Goal: Task Accomplishment & Management: Manage account settings

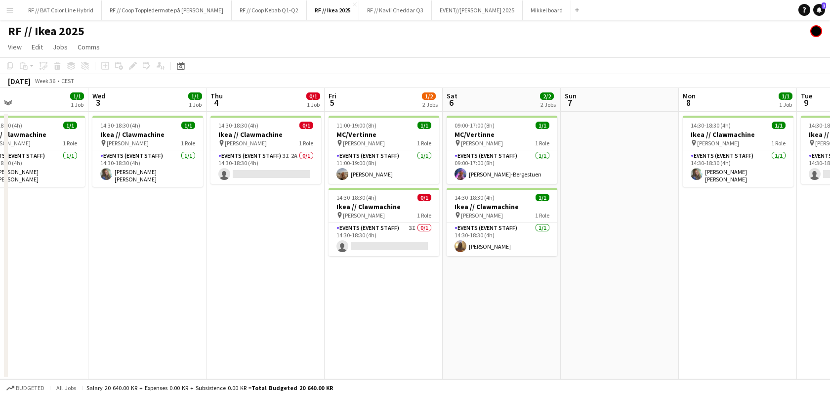
scroll to position [0, 397]
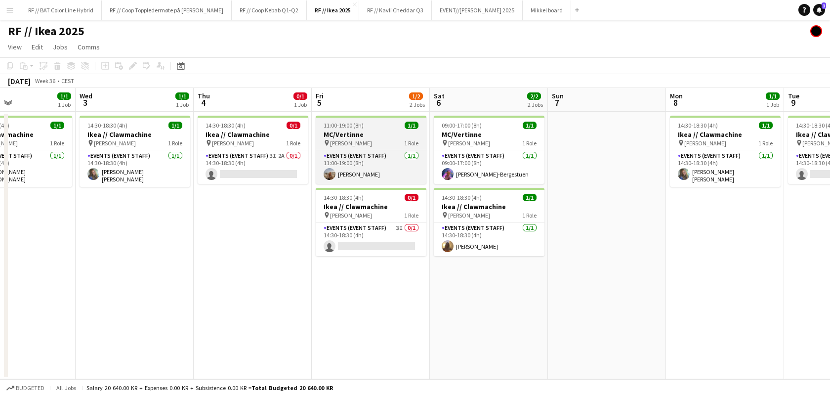
click at [371, 138] on h3 "MC/Vertinne" at bounding box center [371, 134] width 111 height 9
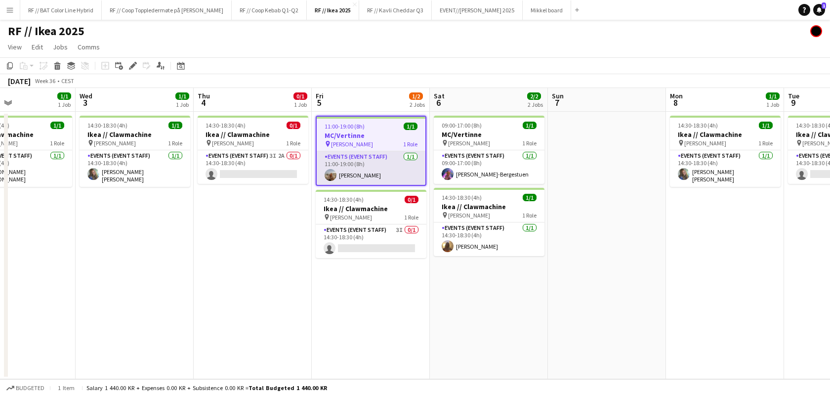
click at [382, 171] on app-card-role "Events (Event Staff) [DATE] 11:00-19:00 (8h) [PERSON_NAME]" at bounding box center [371, 168] width 109 height 34
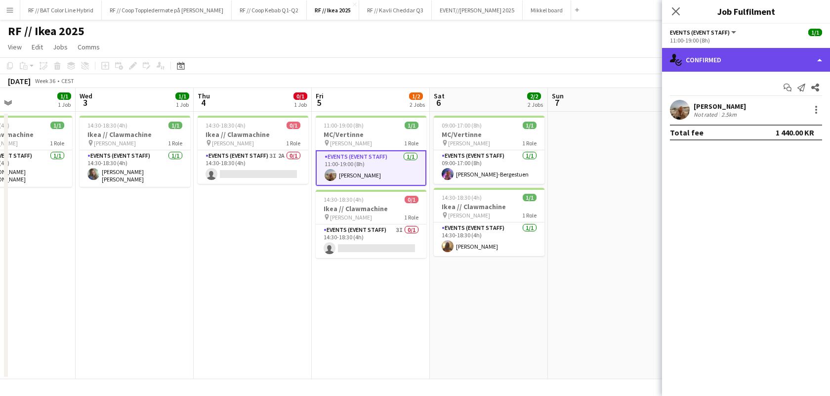
click at [819, 55] on div "single-neutral-actions-check-2 Confirmed" at bounding box center [746, 60] width 168 height 24
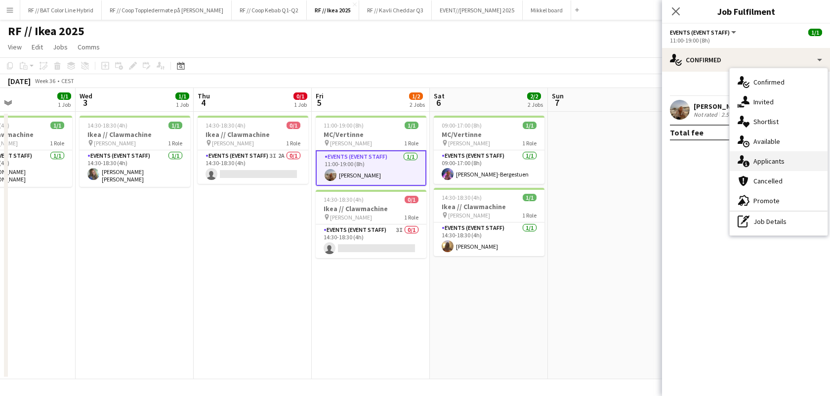
click at [774, 158] on div "single-neutral-actions-information Applicants" at bounding box center [779, 161] width 98 height 20
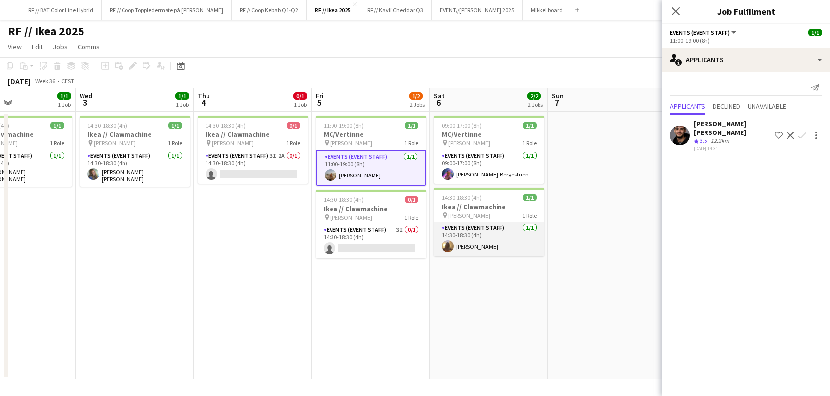
click at [464, 248] on app-card-role "Events (Event Staff) [DATE] 14:30-18:30 (4h) [PERSON_NAME]" at bounding box center [489, 239] width 111 height 34
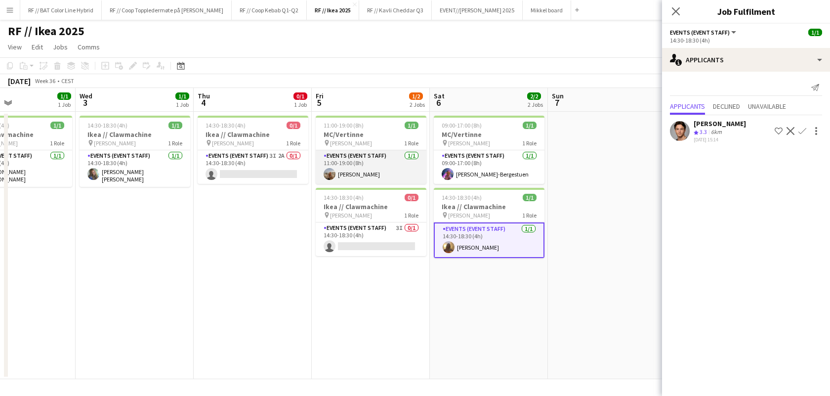
click at [378, 157] on app-card-role "Events (Event Staff) [DATE] 11:00-19:00 (8h) [PERSON_NAME]" at bounding box center [371, 167] width 111 height 34
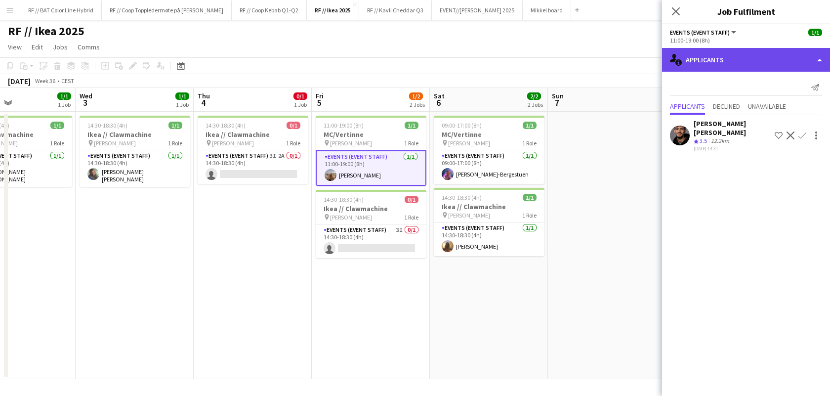
click at [816, 63] on div "single-neutral-actions-information Applicants" at bounding box center [746, 60] width 168 height 24
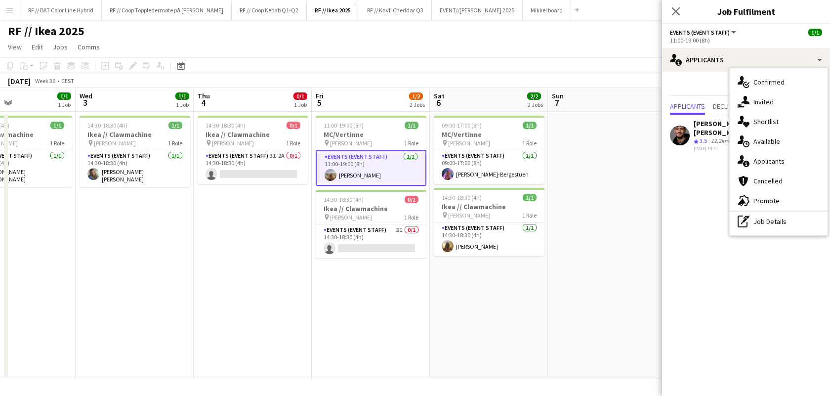
click at [553, 122] on app-date-cell at bounding box center [607, 245] width 118 height 267
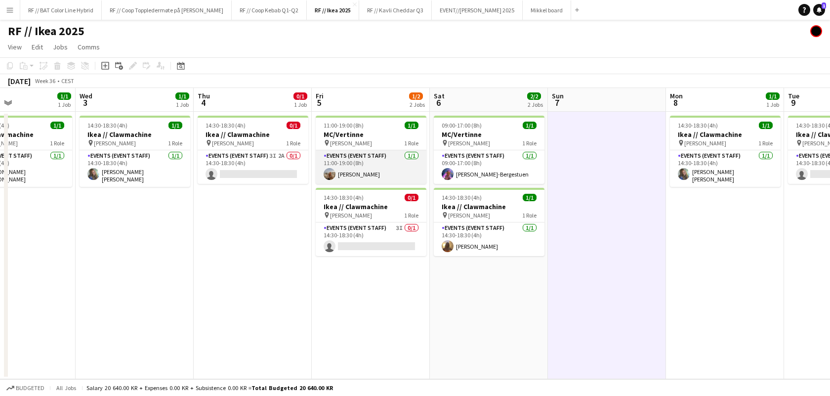
click at [362, 163] on app-card-role "Events (Event Staff) [DATE] 11:00-19:00 (8h) [PERSON_NAME]" at bounding box center [371, 167] width 111 height 34
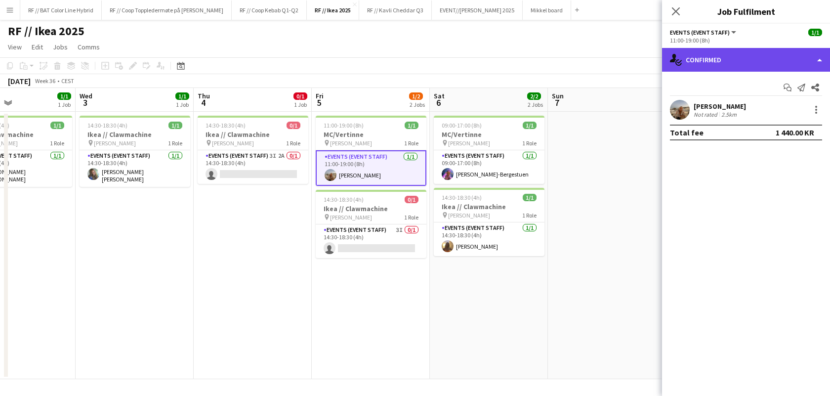
click at [789, 58] on div "single-neutral-actions-check-2 Confirmed" at bounding box center [746, 60] width 168 height 24
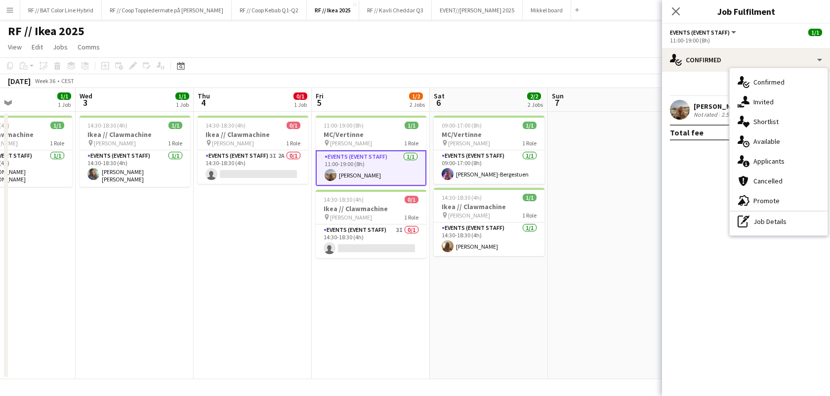
click at [448, 65] on app-toolbar "Copy Paste Paste Command V Paste with crew Command Shift V Paste linked Job [GE…" at bounding box center [415, 65] width 830 height 17
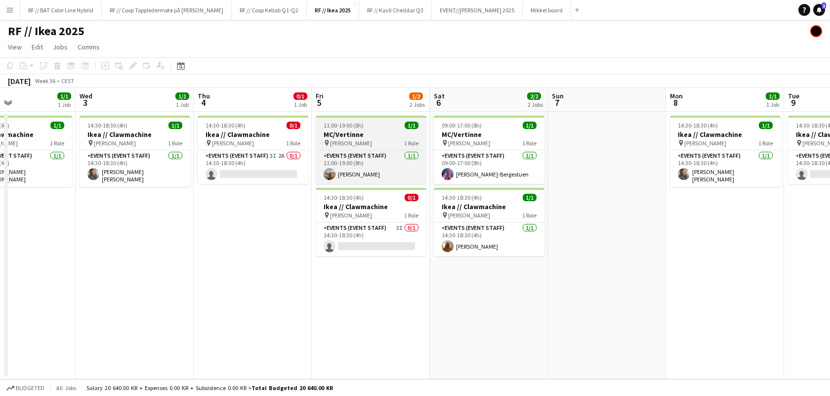
click at [378, 130] on h3 "MC/Vertinne" at bounding box center [371, 134] width 111 height 9
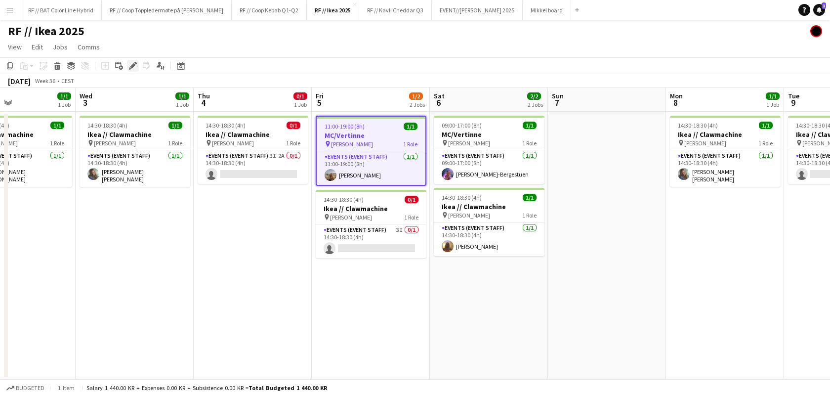
click at [130, 64] on icon "Edit" at bounding box center [133, 66] width 8 height 8
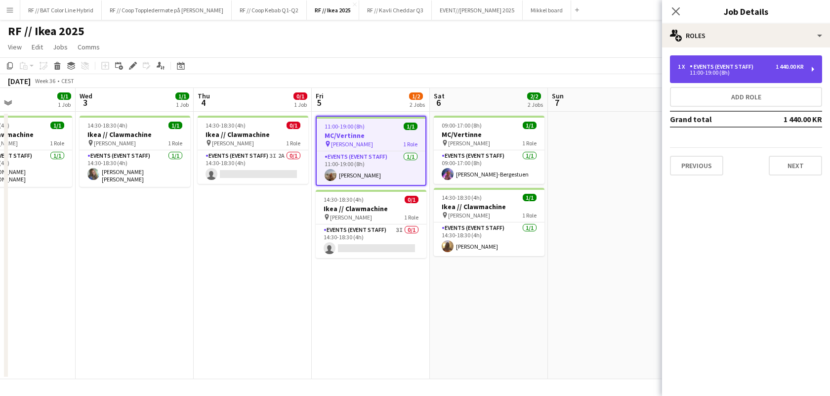
click at [763, 72] on div "11:00-19:00 (8h)" at bounding box center [741, 72] width 126 height 5
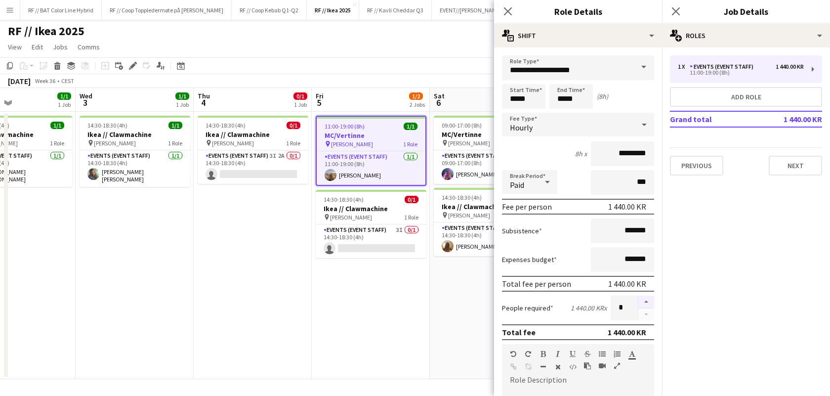
click at [649, 300] on button "button" at bounding box center [646, 301] width 16 height 13
type input "*"
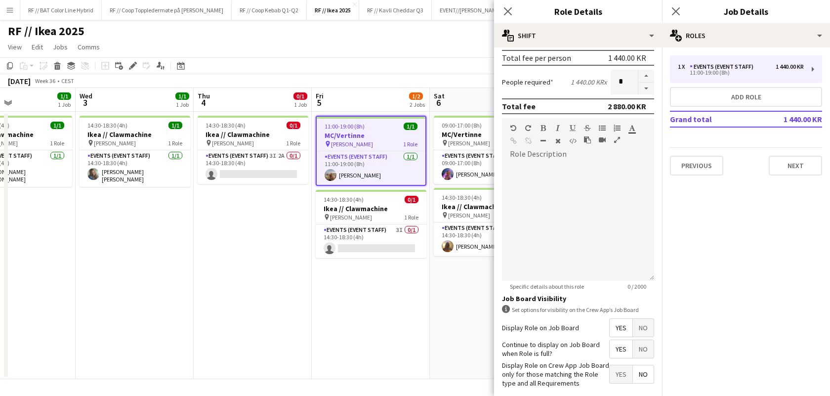
scroll to position [270, 0]
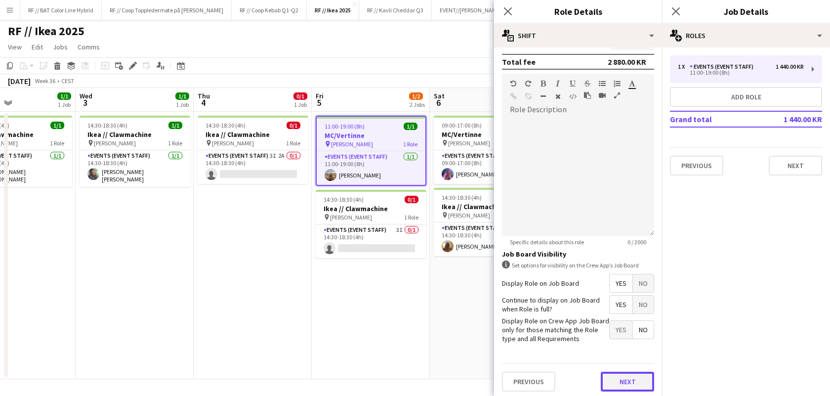
click at [631, 375] on button "Next" at bounding box center [627, 381] width 53 height 20
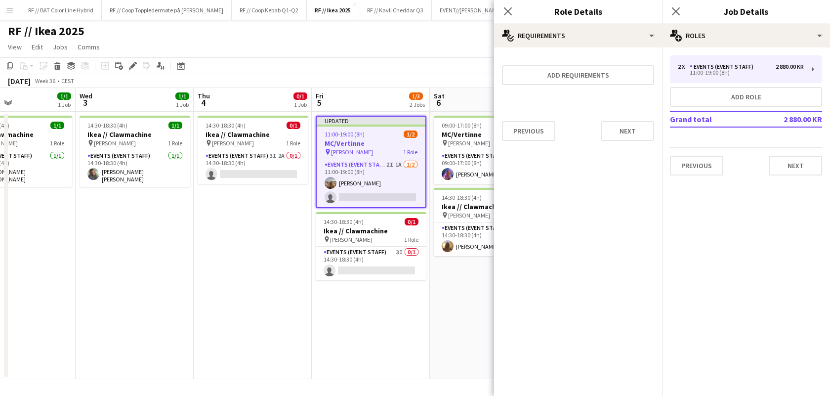
click at [450, 340] on app-date-cell "09:00-17:00 (8h) 1/1 MC/Vertinne pin [PERSON_NAME] 1 Role Events (Event Staff) …" at bounding box center [489, 245] width 118 height 267
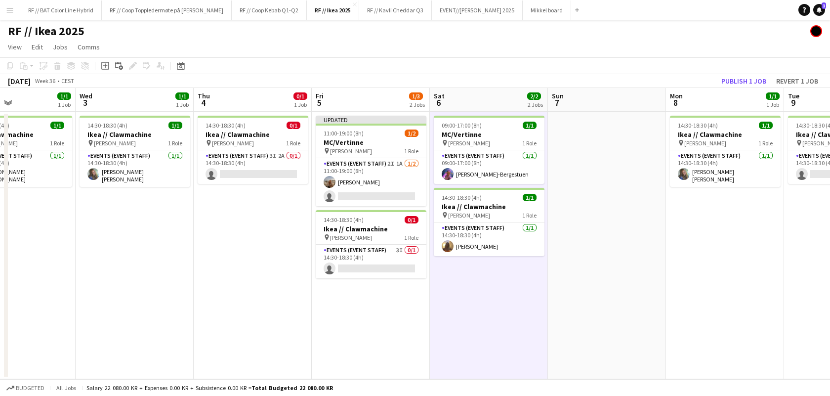
click at [732, 73] on app-toolbar "Copy Paste Paste Command V Paste with crew Command Shift V Paste linked Job [GE…" at bounding box center [415, 65] width 830 height 17
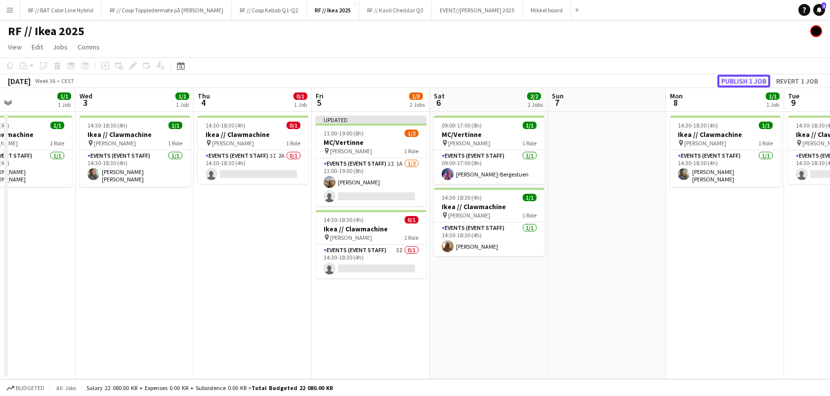
click at [732, 78] on button "Publish 1 job" at bounding box center [743, 81] width 53 height 13
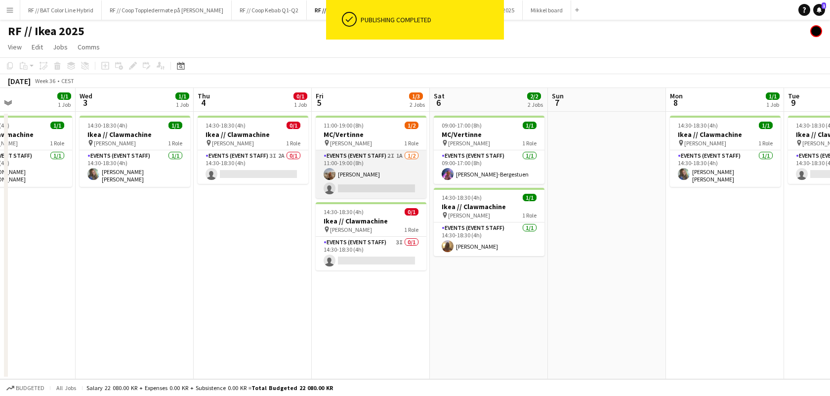
click at [397, 190] on app-card-role "Events (Event Staff) 2I 1A [DATE] 11:00-19:00 (8h) [PERSON_NAME] single-neutral…" at bounding box center [371, 174] width 111 height 48
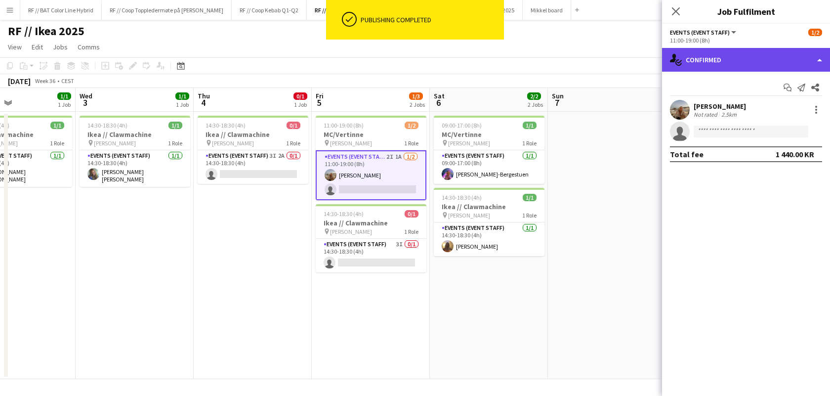
click at [775, 62] on div "single-neutral-actions-check-2 Confirmed" at bounding box center [746, 60] width 168 height 24
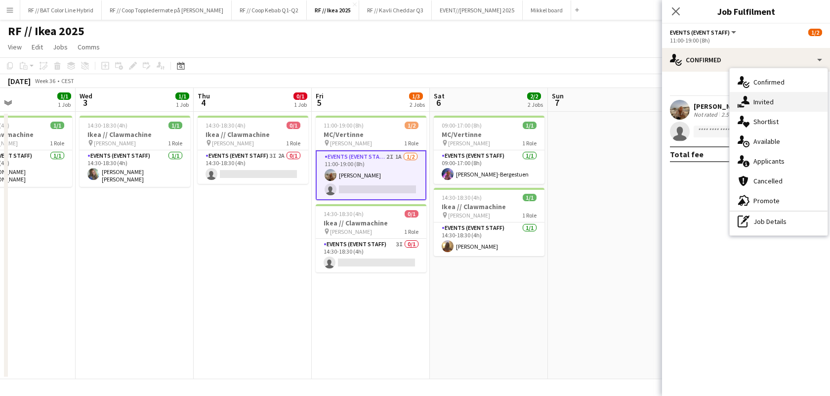
click at [763, 95] on div "single-neutral-actions-share-1 Invited" at bounding box center [779, 102] width 98 height 20
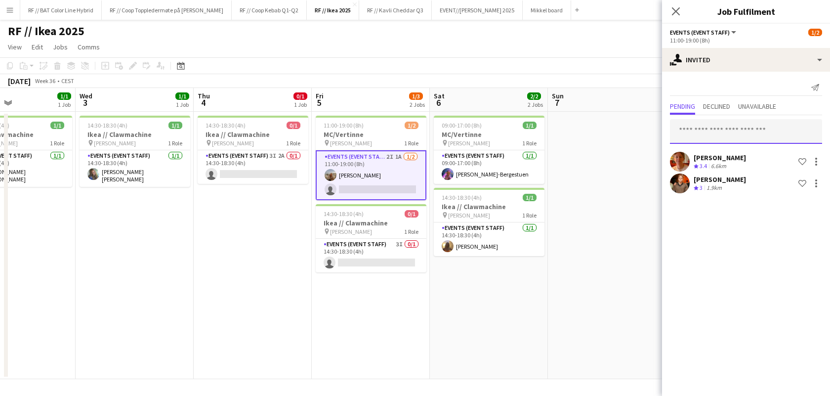
click at [740, 130] on input "text" at bounding box center [746, 131] width 152 height 25
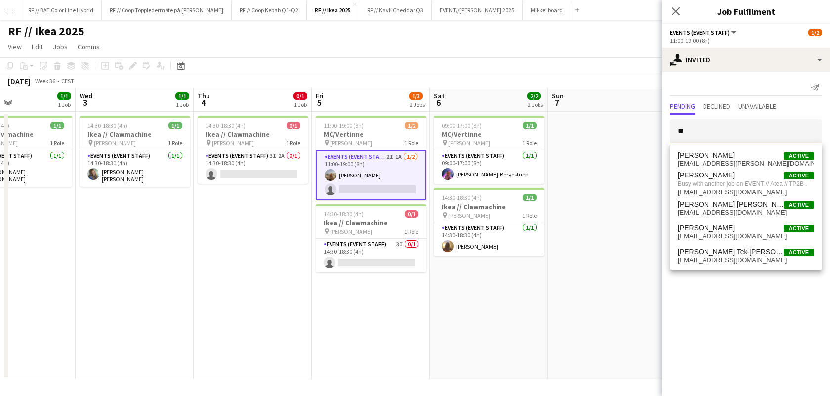
type input "*"
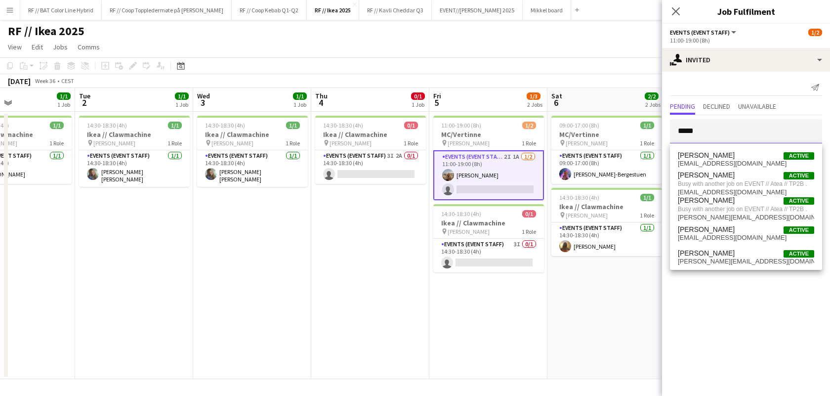
scroll to position [0, 280]
type input "*****"
click at [447, 171] on app-user-avatar at bounding box center [447, 175] width 12 height 12
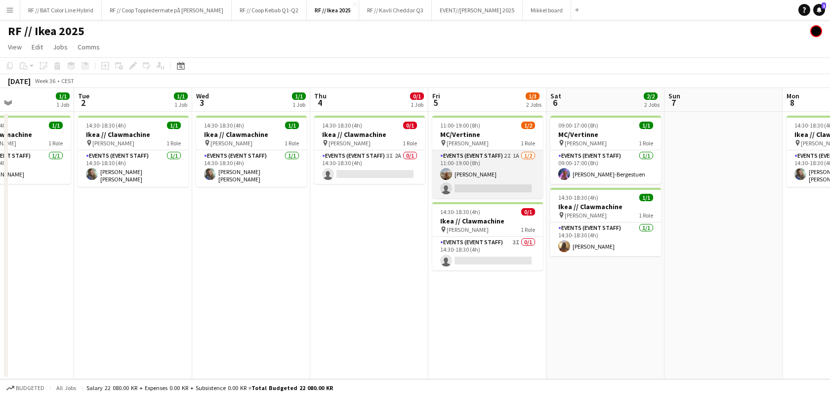
click at [447, 171] on app-user-avatar at bounding box center [446, 174] width 12 height 12
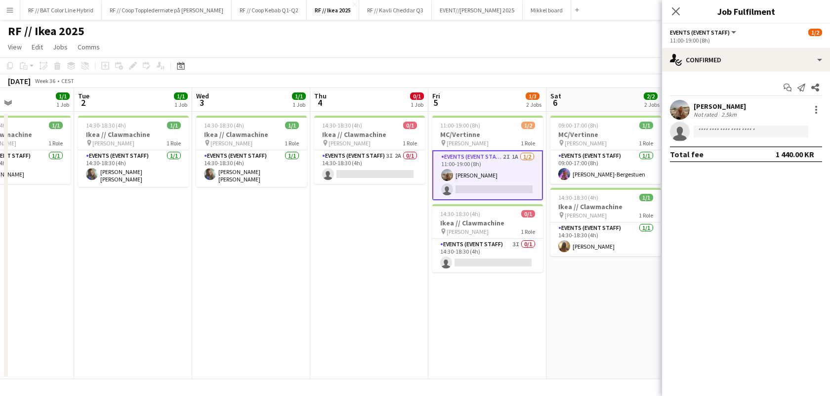
click at [679, 103] on app-user-avatar at bounding box center [680, 110] width 20 height 20
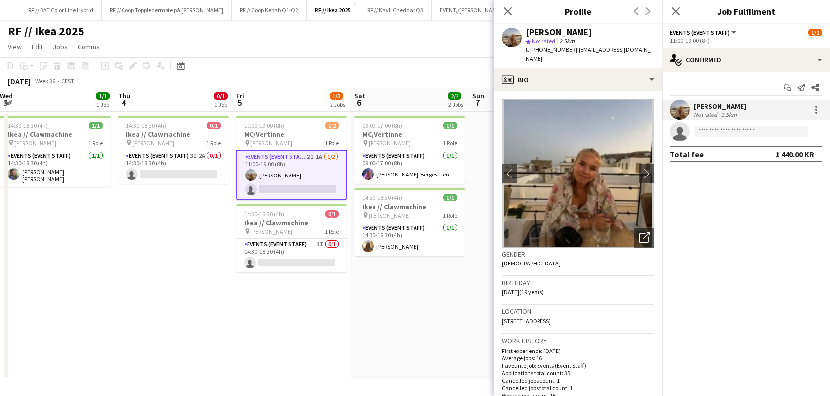
scroll to position [0, 363]
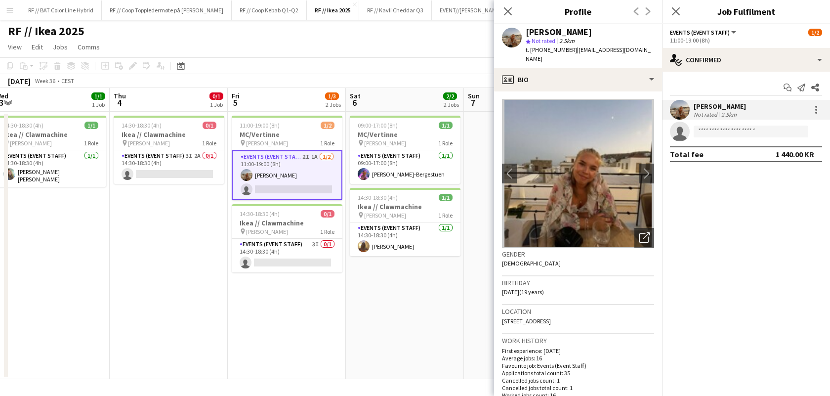
click at [745, 142] on app-confirmed-crew "[PERSON_NAME] Not rated 2.5km single-neutral-actions Total fee 1 440.00 KR" at bounding box center [746, 131] width 168 height 62
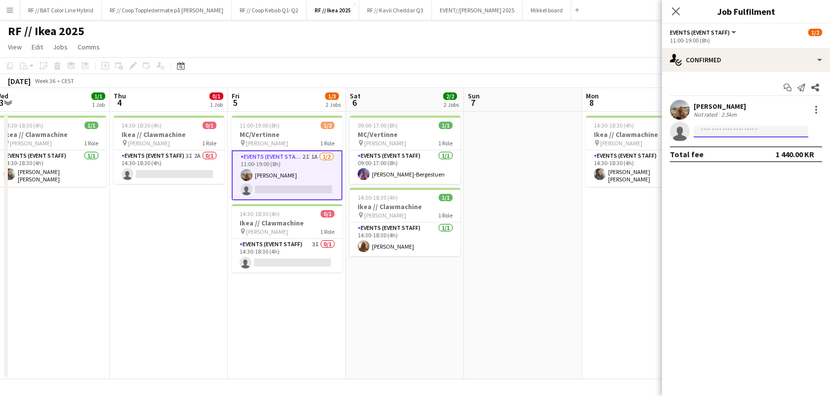
click at [746, 135] on input at bounding box center [750, 131] width 115 height 12
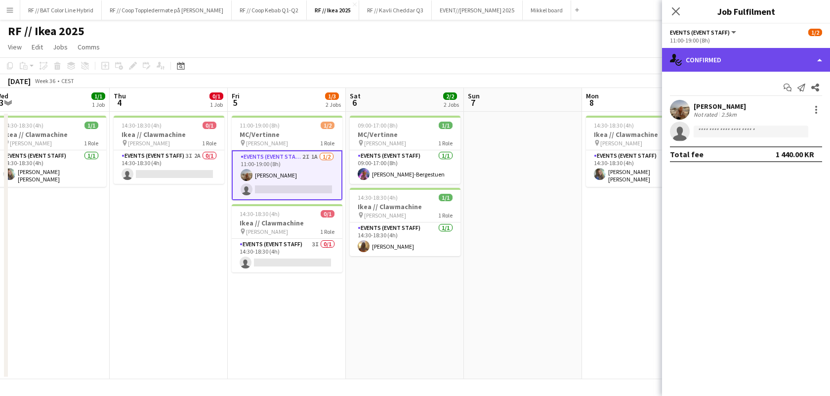
click at [820, 56] on div "single-neutral-actions-check-2 Confirmed" at bounding box center [746, 60] width 168 height 24
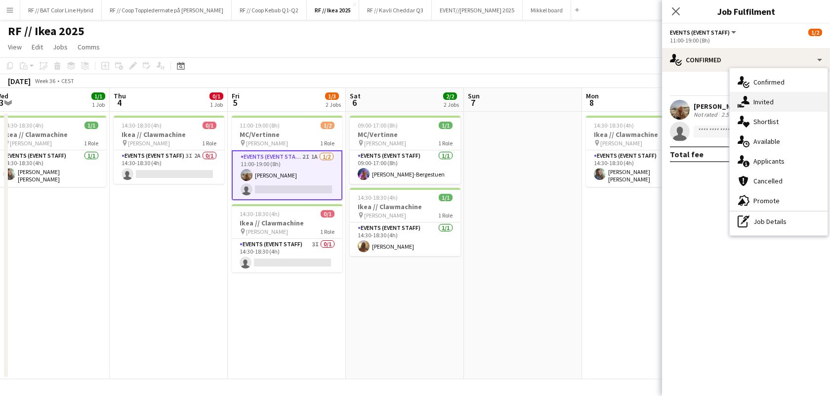
click at [772, 103] on div "single-neutral-actions-share-1 Invited" at bounding box center [779, 102] width 98 height 20
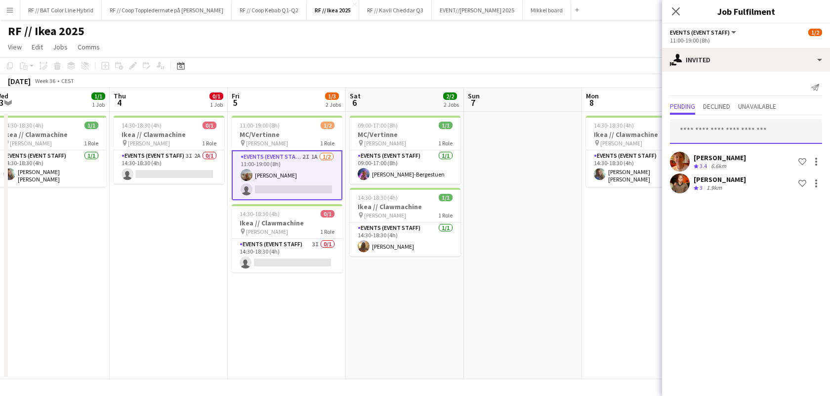
click at [750, 129] on input "text" at bounding box center [746, 131] width 152 height 25
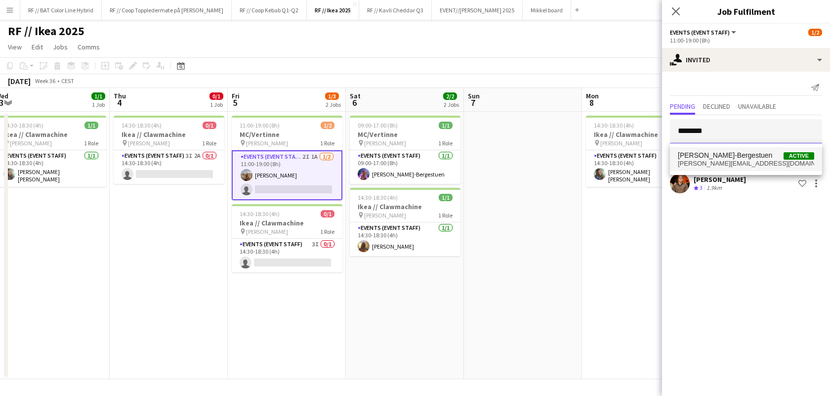
type input "********"
click at [754, 158] on span "[PERSON_NAME]-Bergestuen" at bounding box center [725, 155] width 94 height 8
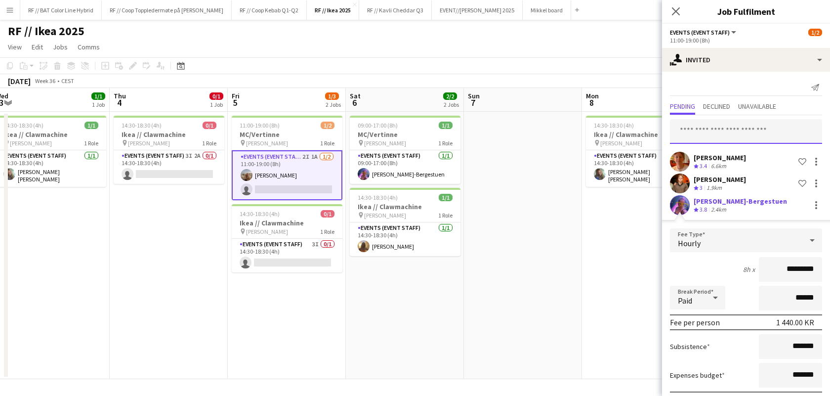
click at [737, 141] on input "text" at bounding box center [746, 131] width 152 height 25
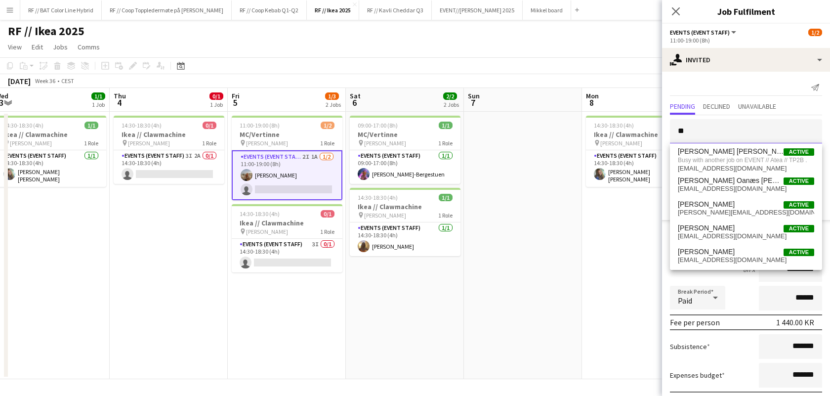
type input "*"
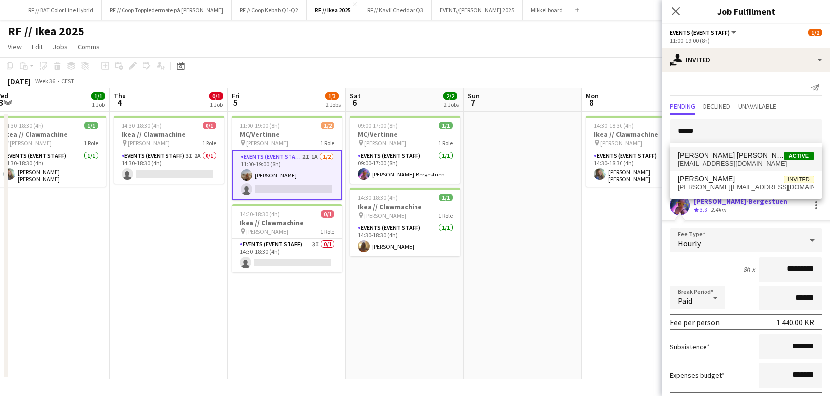
type input "*****"
click at [751, 160] on span "[EMAIL_ADDRESS][DOMAIN_NAME]" at bounding box center [746, 164] width 136 height 8
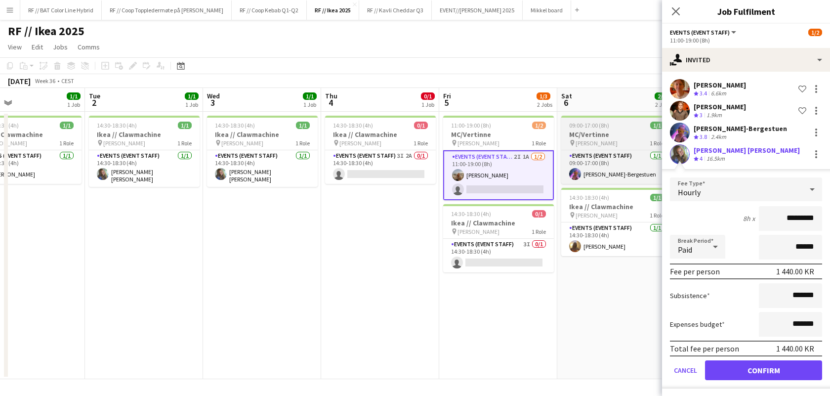
scroll to position [0, 287]
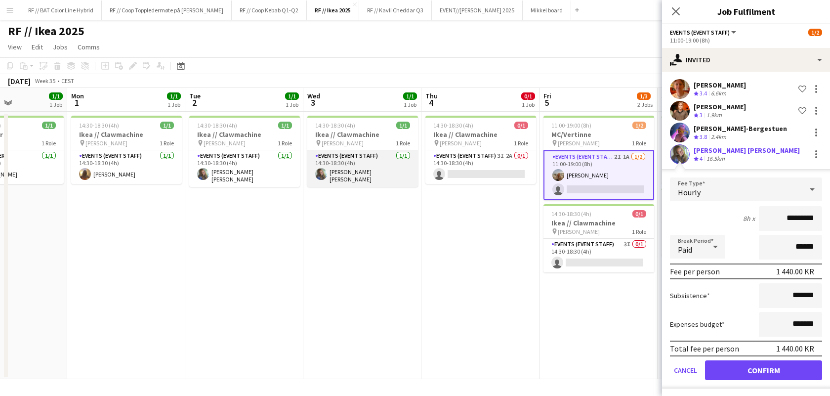
click at [322, 175] on app-user-avatar at bounding box center [321, 174] width 12 height 12
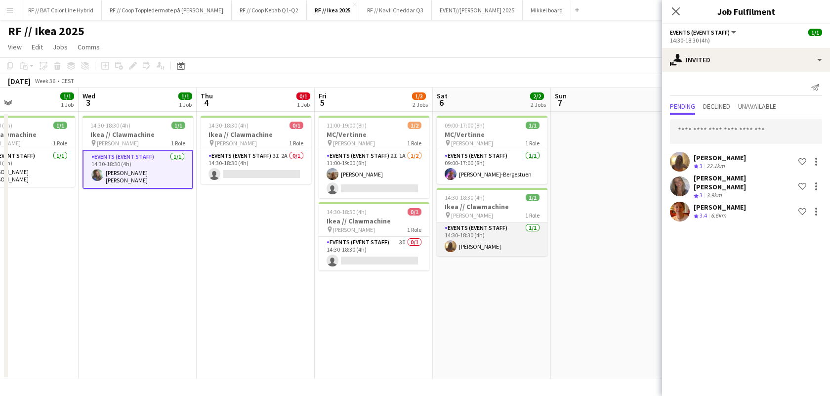
scroll to position [0, 247]
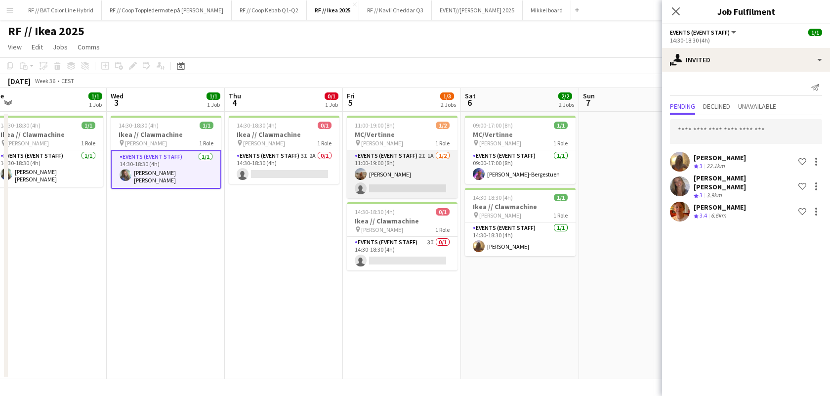
click at [430, 189] on app-card-role "Events (Event Staff) 2I 1A [DATE] 11:00-19:00 (8h) [PERSON_NAME] single-neutral…" at bounding box center [402, 174] width 111 height 48
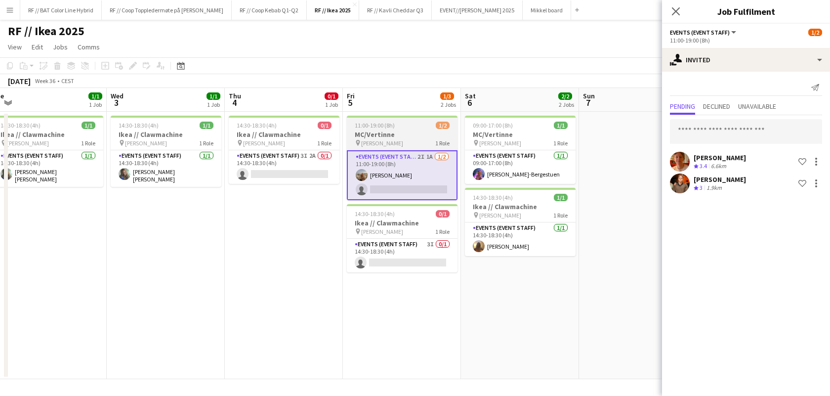
click at [413, 138] on h3 "MC/Vertinne" at bounding box center [402, 134] width 111 height 9
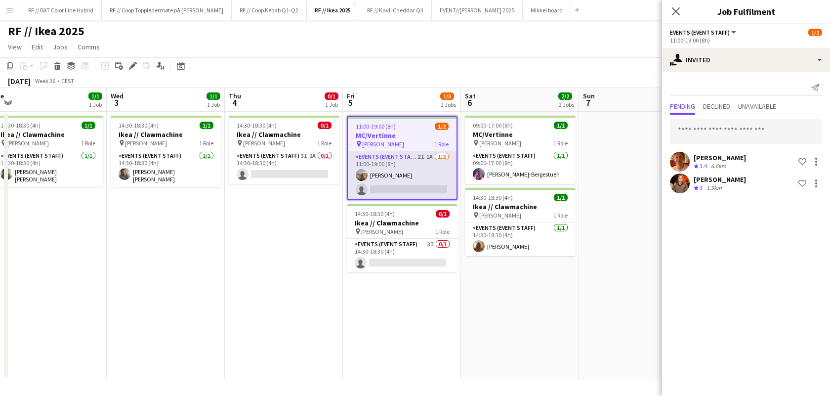
click at [401, 187] on app-card-role "Events (Event Staff) 2I 1A [DATE] 11:00-19:00 (8h) [PERSON_NAME] single-neutral…" at bounding box center [402, 175] width 109 height 48
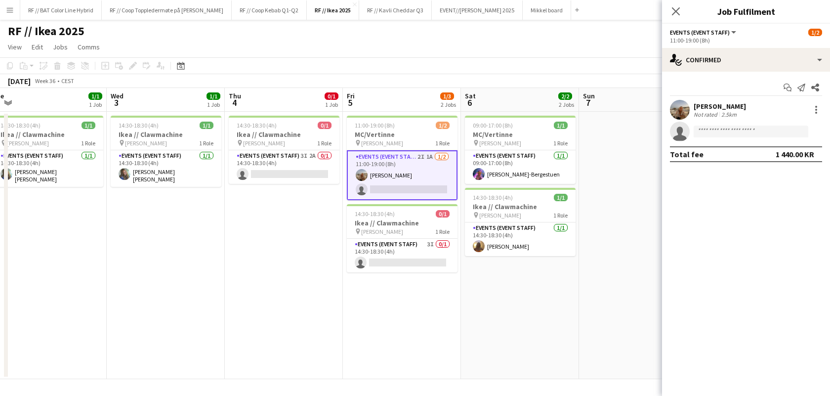
click at [598, 173] on app-date-cell at bounding box center [638, 245] width 118 height 267
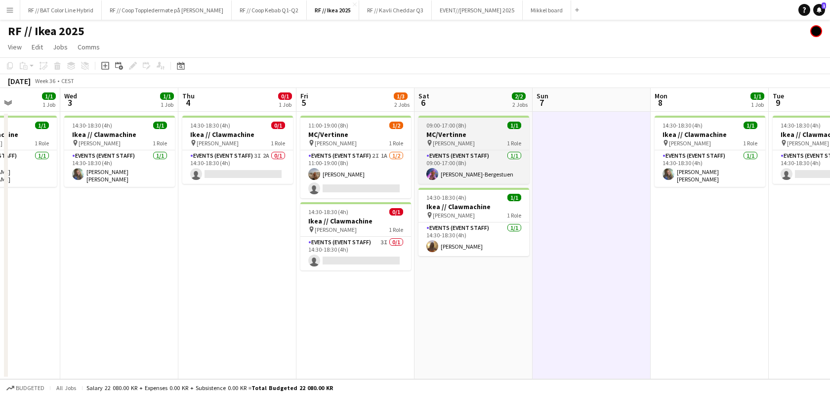
scroll to position [0, 289]
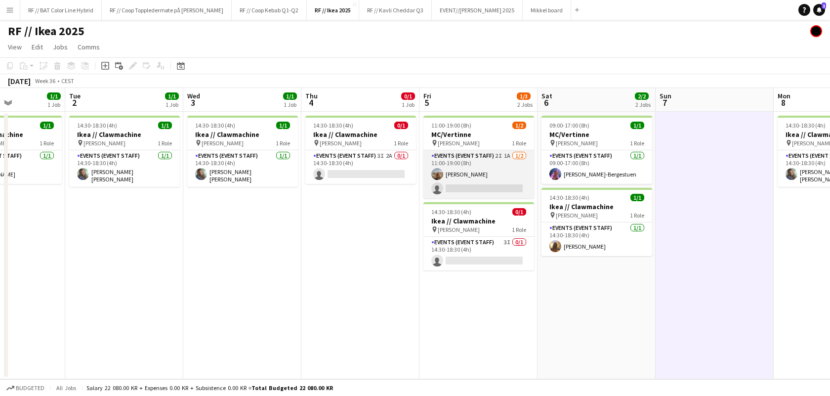
click at [496, 187] on app-card-role "Events (Event Staff) 2I 1A [DATE] 11:00-19:00 (8h) [PERSON_NAME] single-neutral…" at bounding box center [478, 174] width 111 height 48
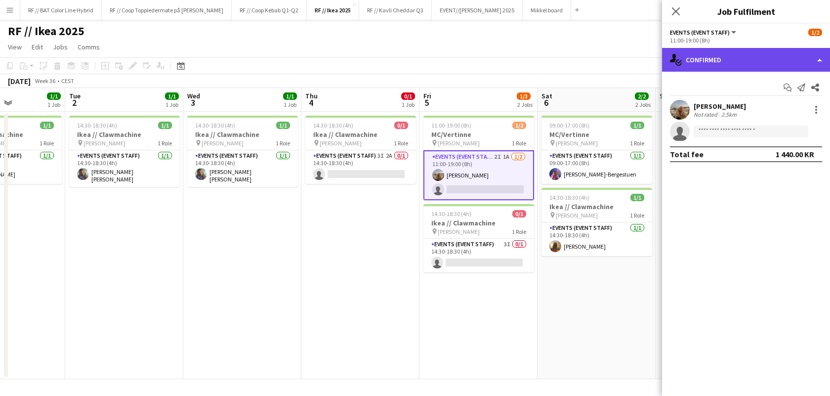
click at [802, 61] on div "single-neutral-actions-check-2 Confirmed" at bounding box center [746, 60] width 168 height 24
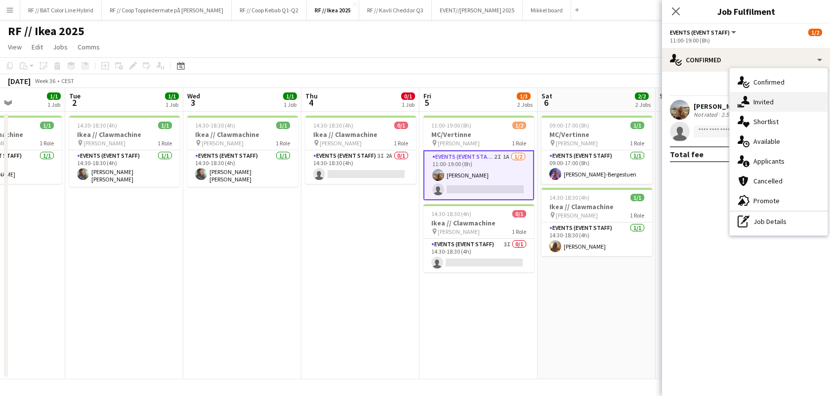
click at [770, 105] on div "single-neutral-actions-share-1 Invited" at bounding box center [779, 102] width 98 height 20
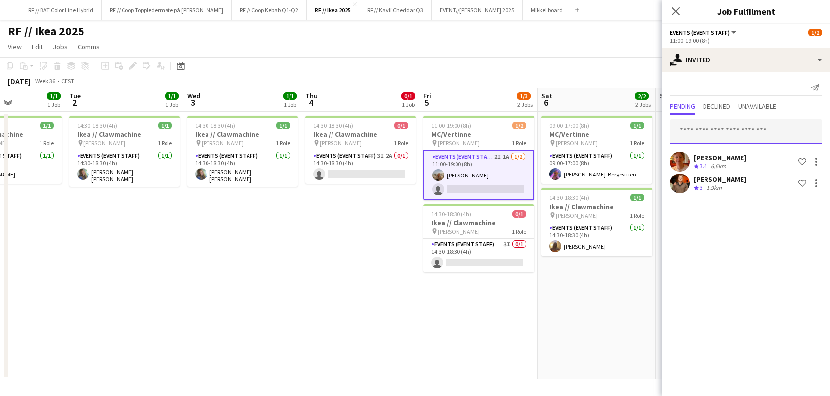
click at [754, 128] on input "text" at bounding box center [746, 131] width 152 height 25
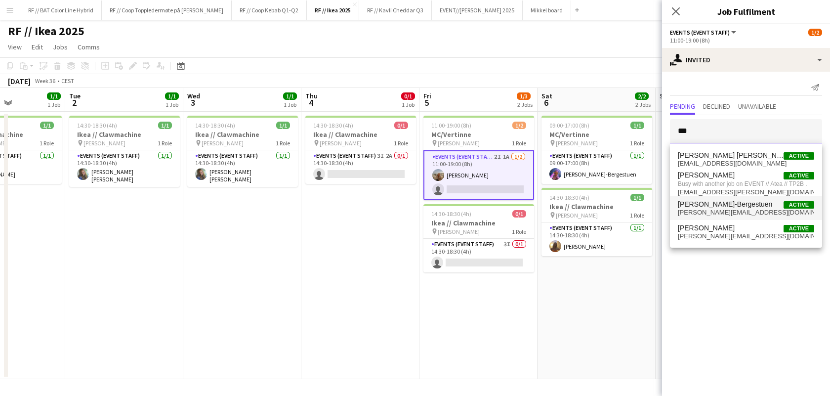
type input "***"
click at [744, 209] on span "[PERSON_NAME][EMAIL_ADDRESS][DOMAIN_NAME]" at bounding box center [746, 212] width 136 height 8
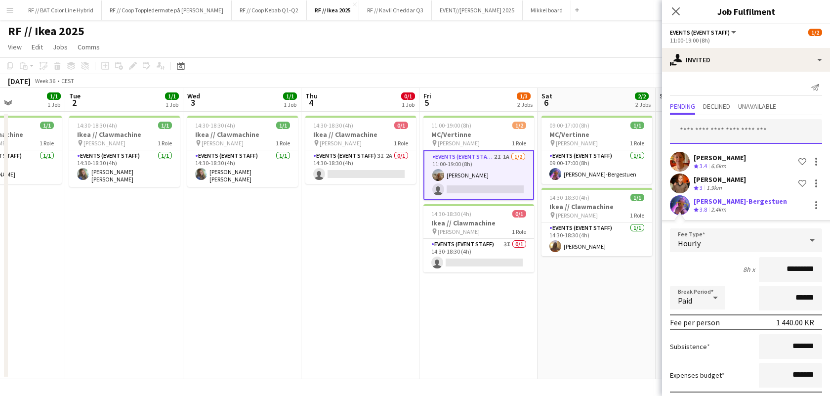
click at [737, 128] on input "text" at bounding box center [746, 131] width 152 height 25
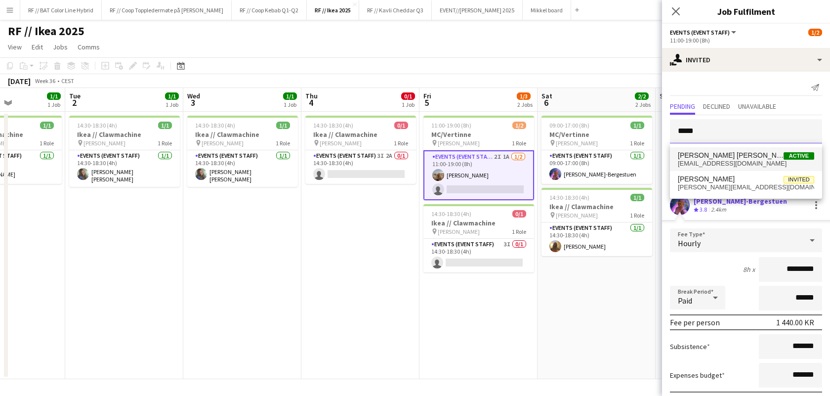
type input "*****"
click at [732, 160] on span "[EMAIL_ADDRESS][DOMAIN_NAME]" at bounding box center [746, 164] width 136 height 8
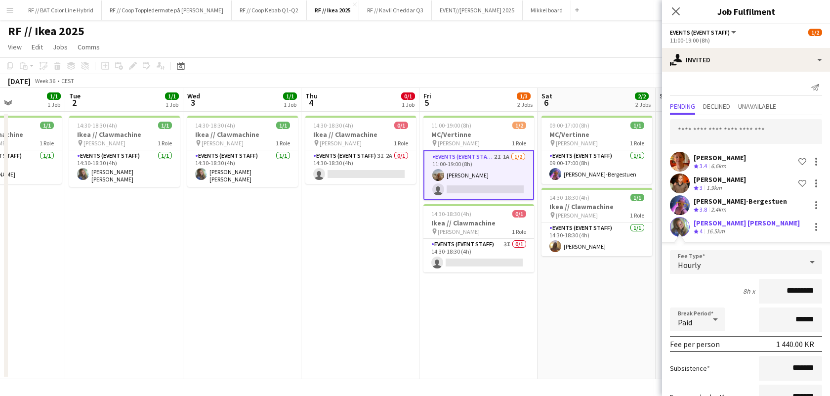
scroll to position [73, 0]
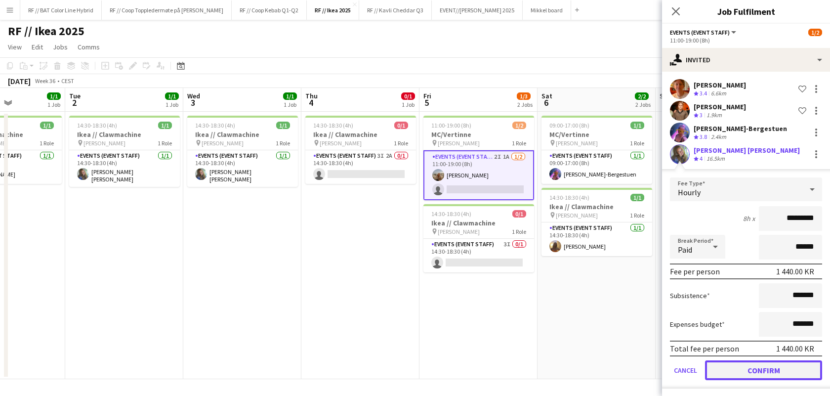
click at [760, 369] on button "Confirm" at bounding box center [763, 370] width 117 height 20
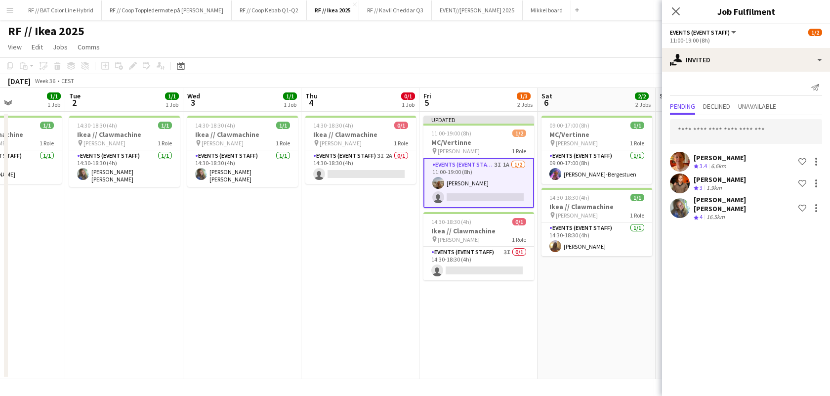
scroll to position [0, 0]
click at [722, 106] on span "Declined" at bounding box center [716, 106] width 27 height 7
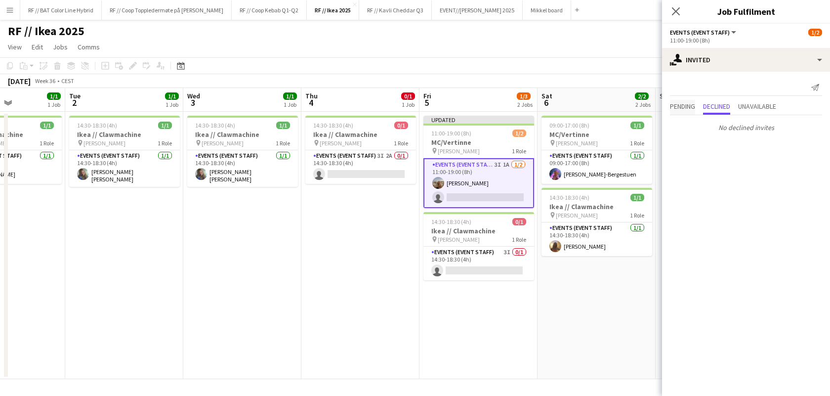
click at [688, 106] on span "Pending" at bounding box center [682, 106] width 25 height 7
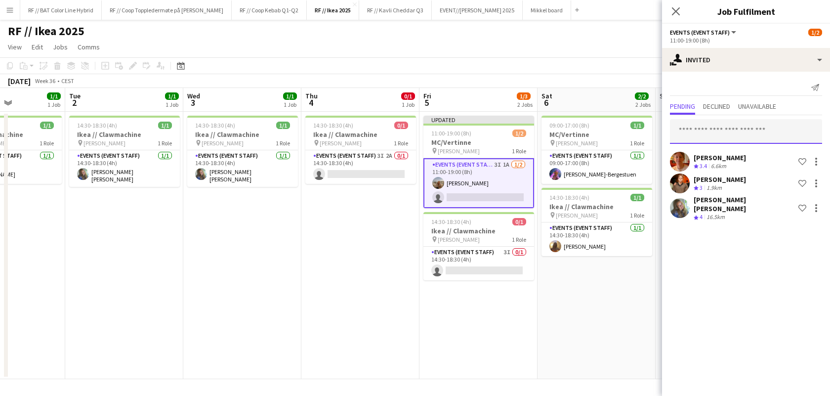
click at [704, 133] on input "text" at bounding box center [746, 131] width 152 height 25
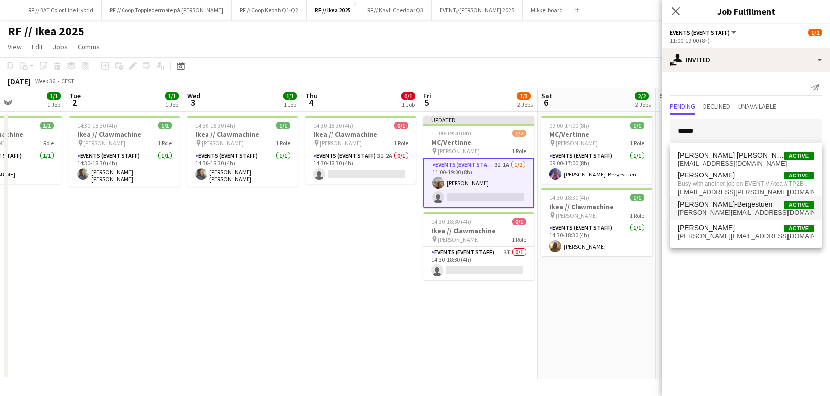
type input "*****"
click at [717, 207] on span "[PERSON_NAME]-Bergestuen" at bounding box center [725, 204] width 94 height 8
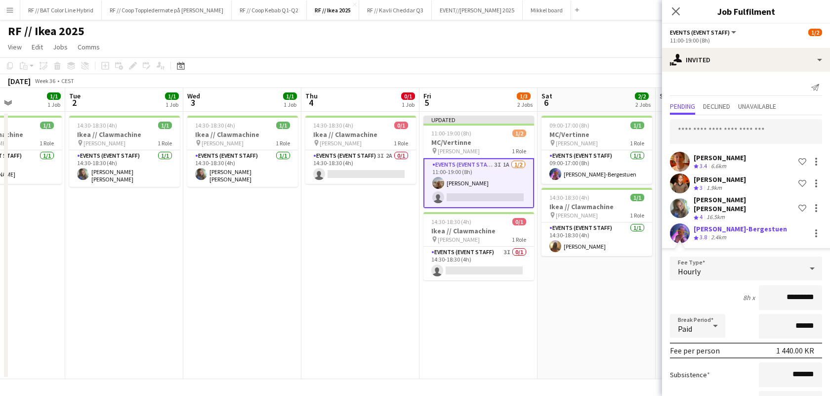
scroll to position [73, 0]
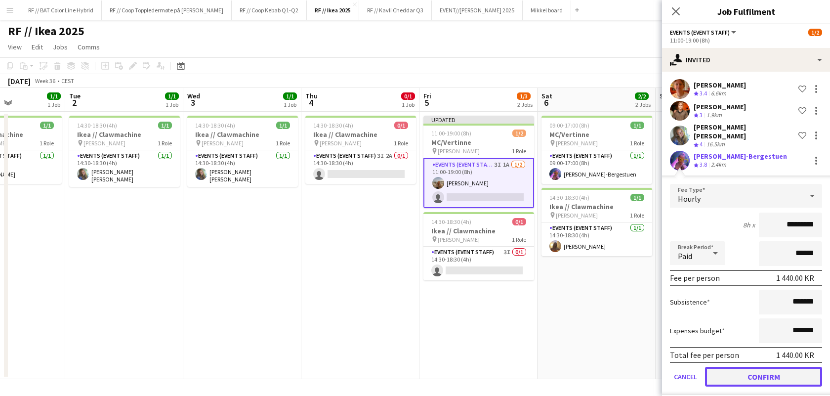
click at [738, 367] on button "Confirm" at bounding box center [763, 376] width 117 height 20
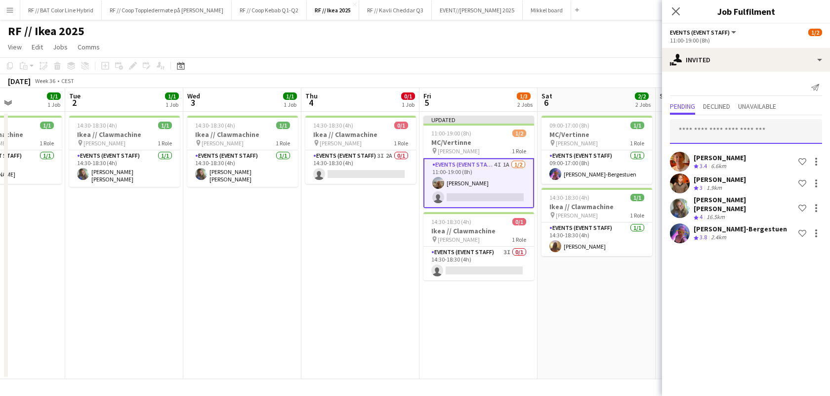
click at [711, 137] on input "text" at bounding box center [746, 131] width 152 height 25
click at [622, 61] on app-toolbar "Copy Paste Paste Command V Paste with crew Command Shift V Paste linked Job [GE…" at bounding box center [415, 65] width 830 height 17
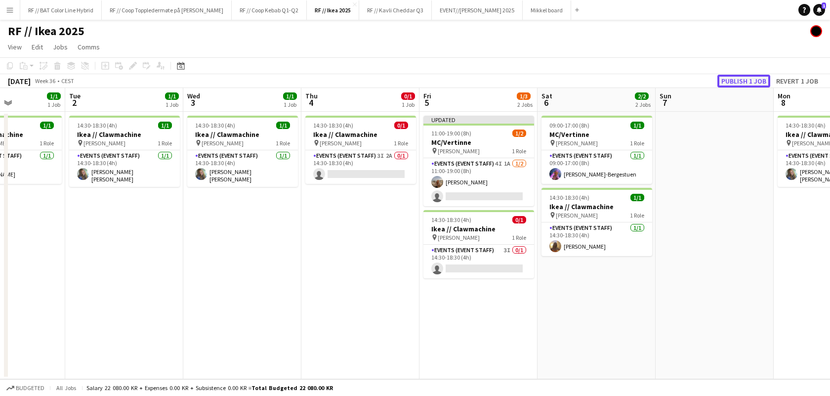
click at [740, 80] on button "Publish 1 job" at bounding box center [743, 81] width 53 height 13
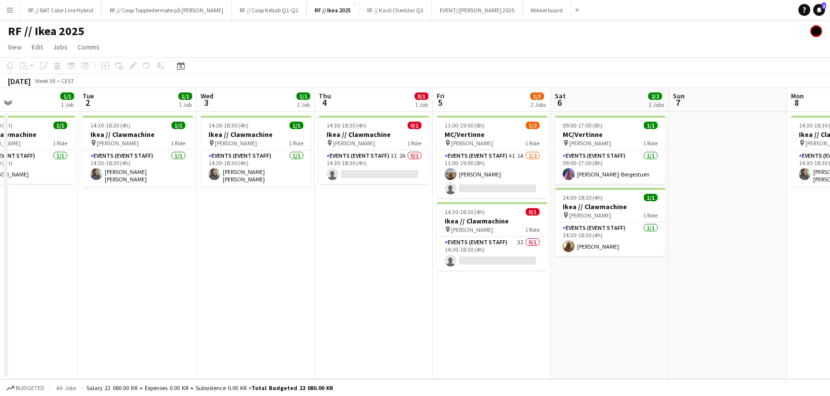
scroll to position [0, 279]
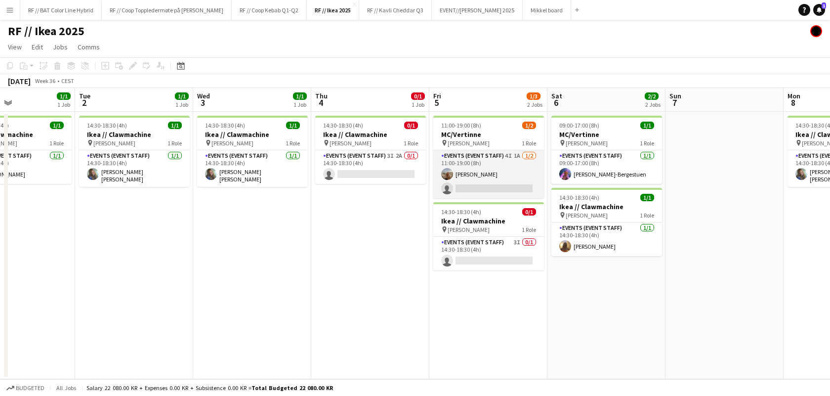
click at [502, 184] on app-card-role "Events (Event Staff) 4I 1A 1/2 11:00-19:00 (8h) Sina Sivertsen single-neutral-a…" at bounding box center [488, 174] width 111 height 48
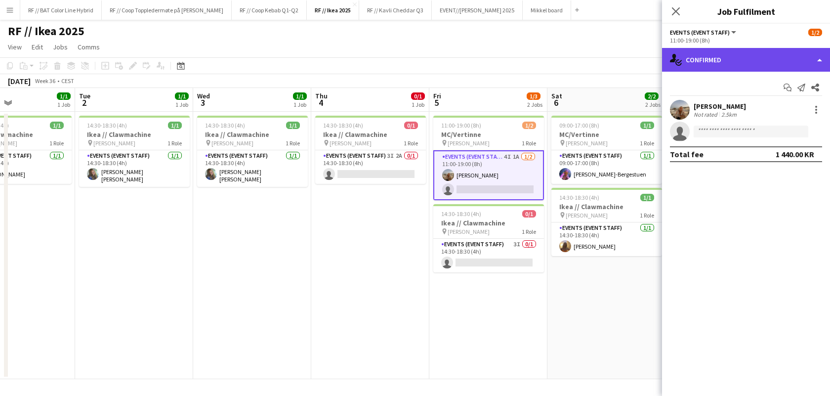
click at [793, 58] on div "single-neutral-actions-check-2 Confirmed" at bounding box center [746, 60] width 168 height 24
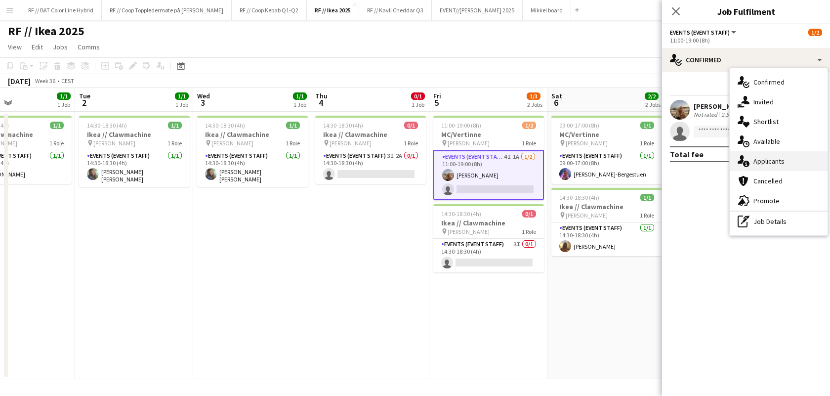
click at [753, 160] on div "single-neutral-actions-information Applicants" at bounding box center [779, 161] width 98 height 20
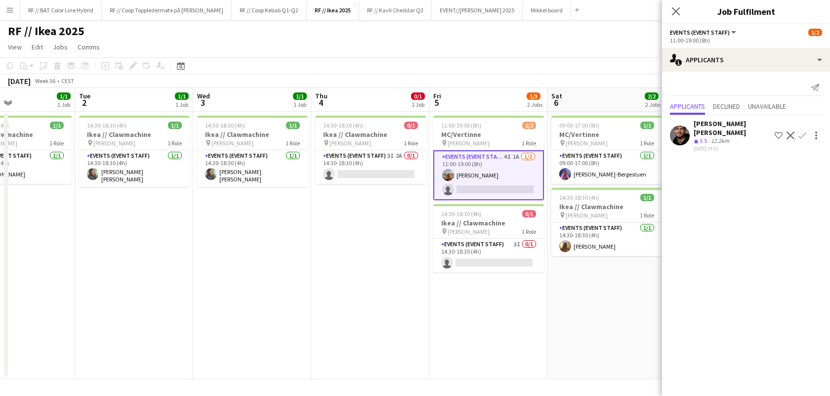
click at [684, 133] on app-user-avatar at bounding box center [680, 135] width 20 height 20
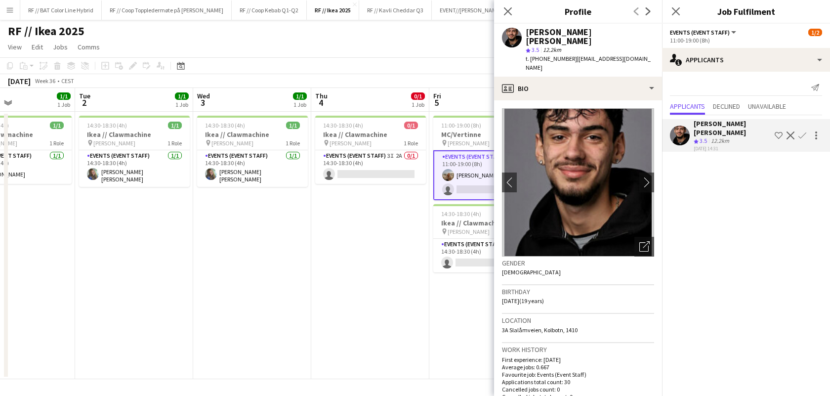
click at [399, 320] on app-date-cell "14:30-18:30 (4h) 0/1 Ikea // Clawmachine pin IKEA KARL JOHAN 1 Role Events (Eve…" at bounding box center [370, 245] width 118 height 267
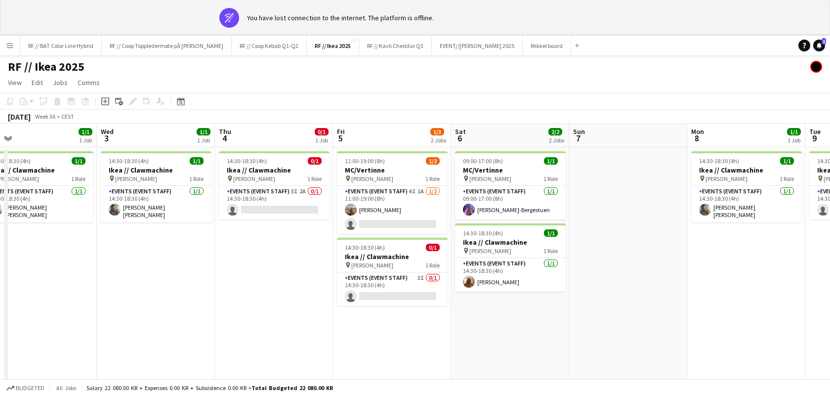
scroll to position [0, 256]
click at [298, 227] on app-date-cell "14:30-18:30 (4h) 0/1 Ikea // Clawmachine pin IKEA KARL JOHAN 1 Role Events (Eve…" at bounding box center [275, 280] width 118 height 267
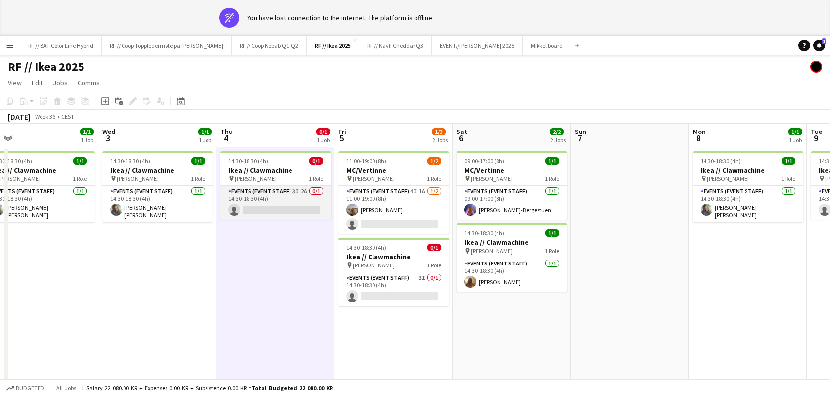
click at [301, 205] on app-card-role "Events (Event Staff) 3I 2A 0/1 14:30-18:30 (4h) single-neutral-actions" at bounding box center [275, 203] width 111 height 34
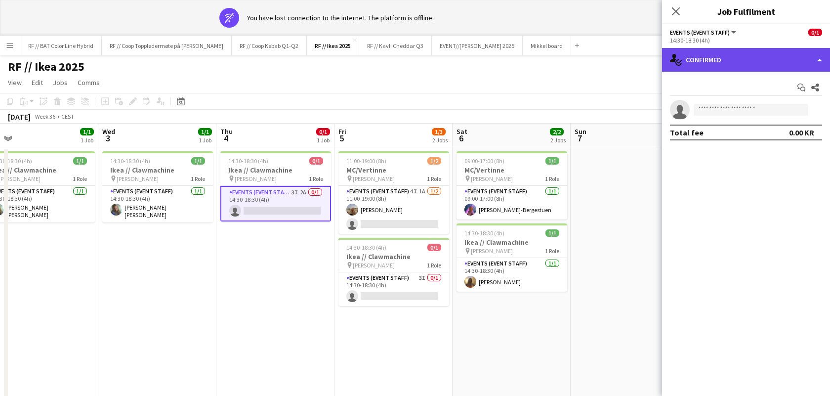
click at [817, 64] on div "single-neutral-actions-check-2 Confirmed" at bounding box center [746, 60] width 168 height 24
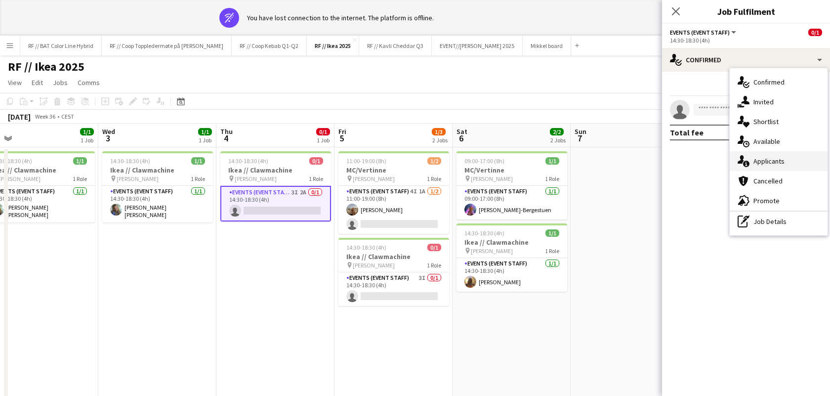
click at [781, 158] on div "single-neutral-actions-information Applicants" at bounding box center [779, 161] width 98 height 20
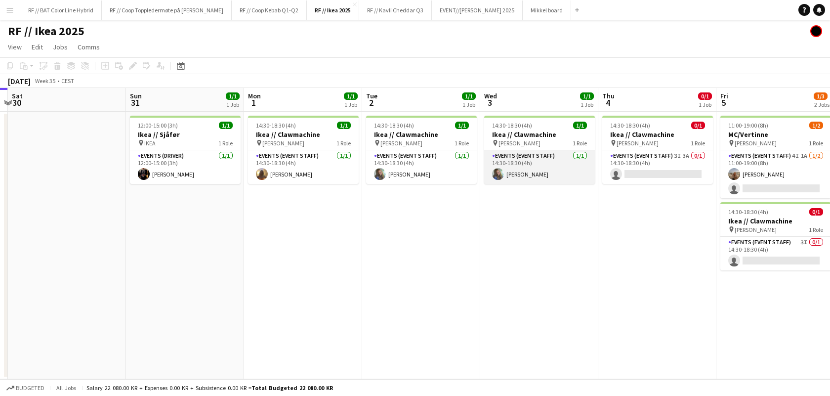
scroll to position [0, 275]
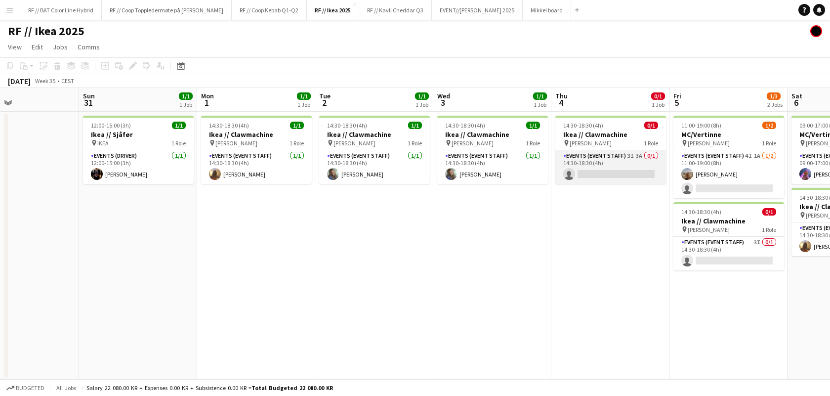
click at [626, 166] on app-card-role "Events (Event Staff) 3I 3A 0/1 14:30-18:30 (4h) single-neutral-actions" at bounding box center [610, 167] width 111 height 34
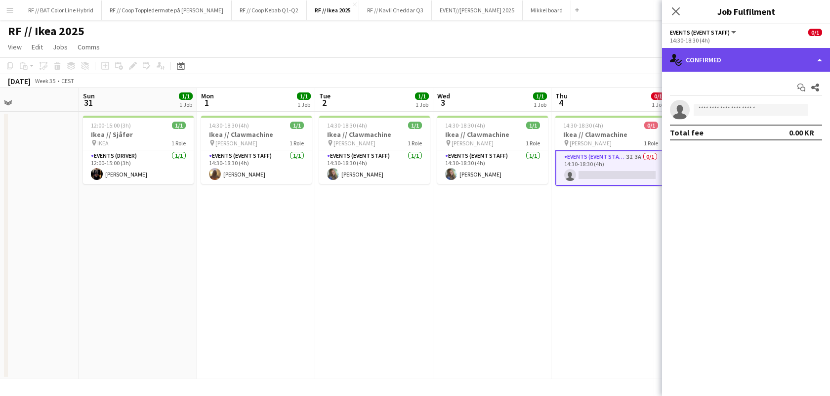
click at [799, 64] on div "single-neutral-actions-check-2 Confirmed" at bounding box center [746, 60] width 168 height 24
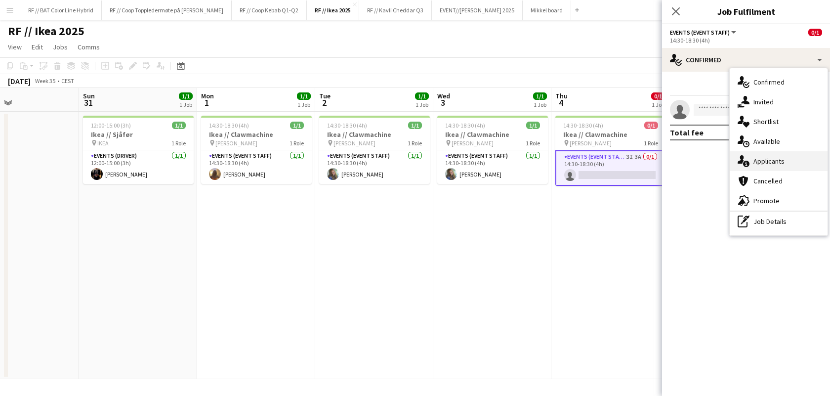
click at [775, 158] on div "single-neutral-actions-information Applicants" at bounding box center [779, 161] width 98 height 20
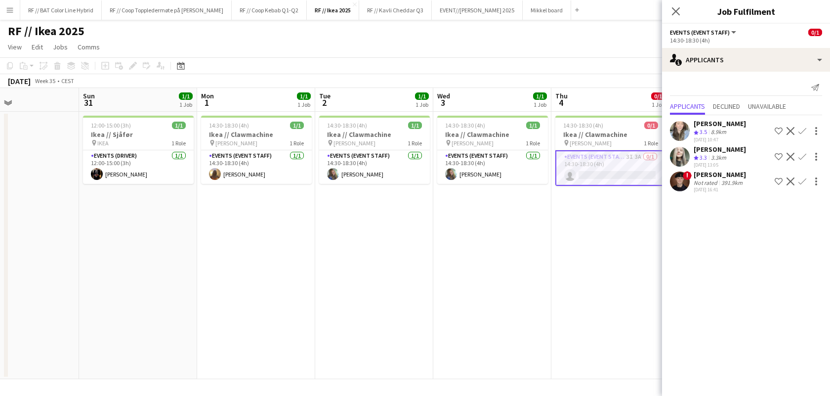
click at [680, 187] on app-user-avatar at bounding box center [680, 181] width 20 height 20
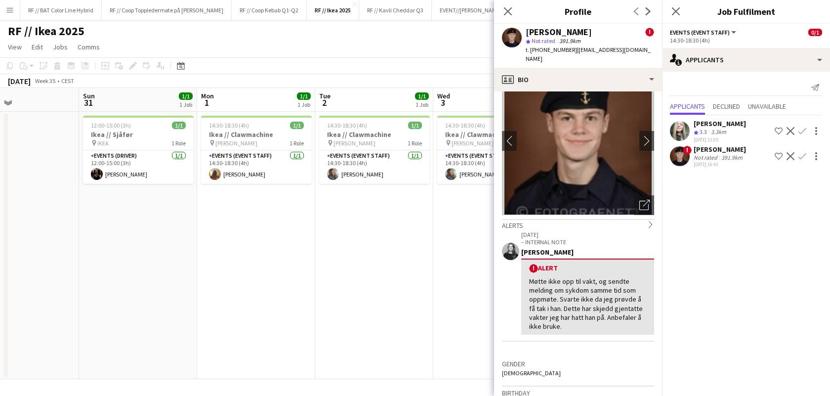
scroll to position [0, 0]
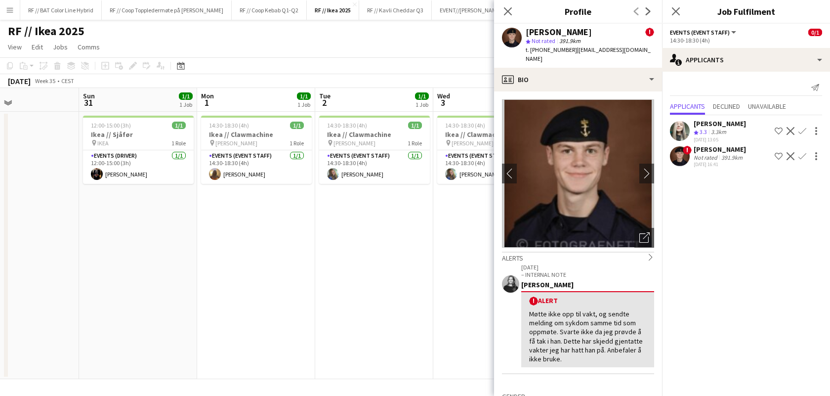
click at [433, 220] on app-date-cell "14:30-18:30 (4h) 1/1 Ikea // Clawmachine pin IKEA KARL JOHAN 1 Role Events (Eve…" at bounding box center [492, 245] width 118 height 267
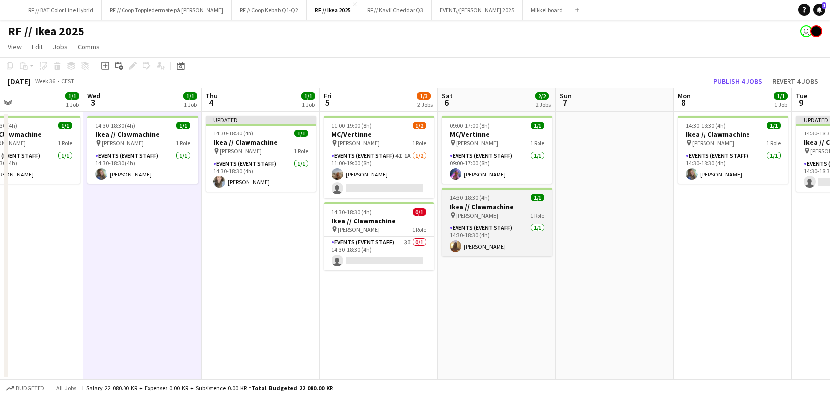
scroll to position [0, 388]
